Goal: Information Seeking & Learning: Learn about a topic

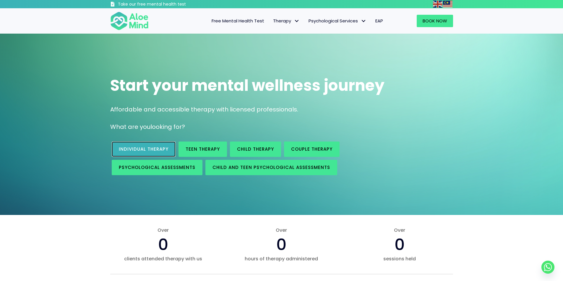
click at [144, 149] on span "Individual therapy" at bounding box center [144, 149] width 50 height 6
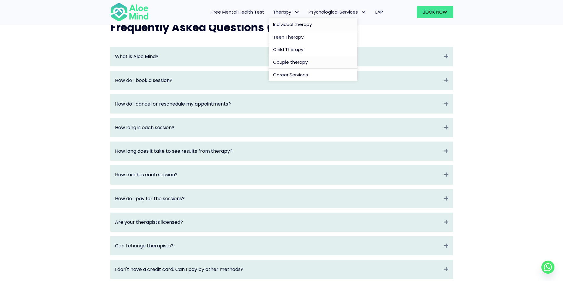
scroll to position [630, 0]
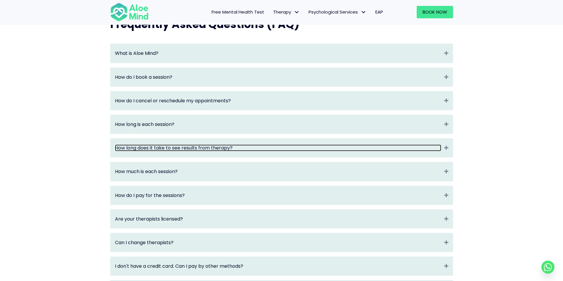
click at [235, 152] on link "How long does it take to see results from therapy?" at bounding box center [278, 148] width 326 height 7
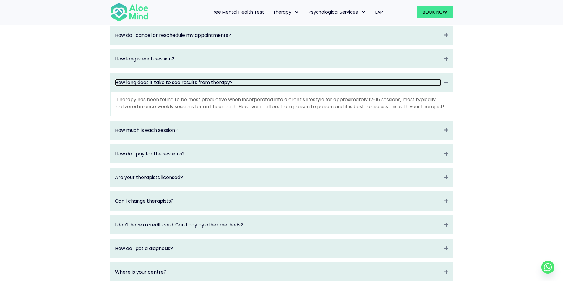
scroll to position [709, 0]
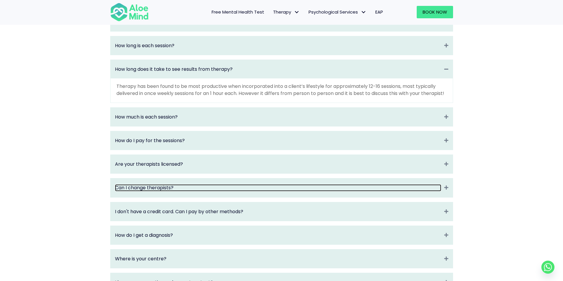
click at [129, 191] on link "Can I change therapists?" at bounding box center [278, 188] width 326 height 7
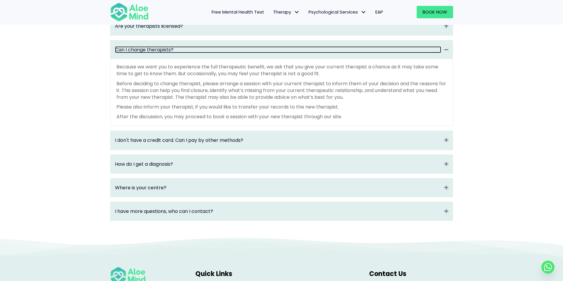
scroll to position [827, 0]
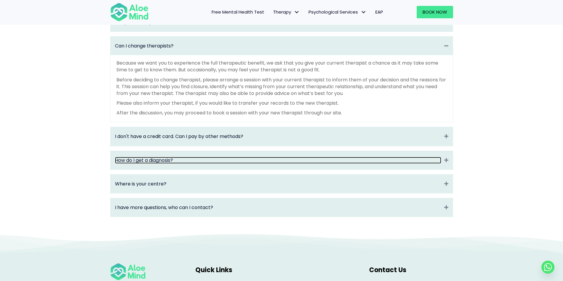
click at [171, 164] on link "How do I get a diagnosis?" at bounding box center [278, 160] width 326 height 7
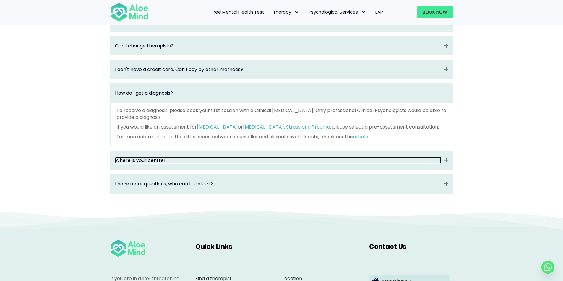
click at [171, 164] on link "Where is your centre?" at bounding box center [278, 160] width 326 height 7
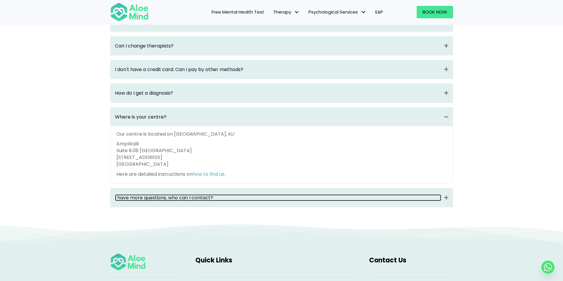
click at [153, 201] on link "I have more questions, who can I contact?" at bounding box center [278, 198] width 326 height 7
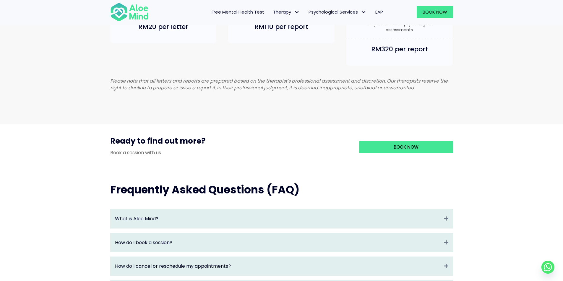
scroll to position [433, 0]
